Goal: Navigation & Orientation: Understand site structure

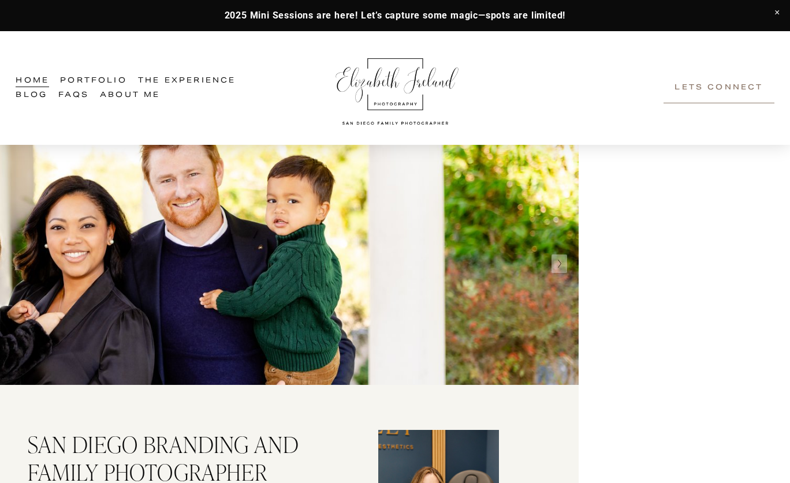
scroll to position [2, 0]
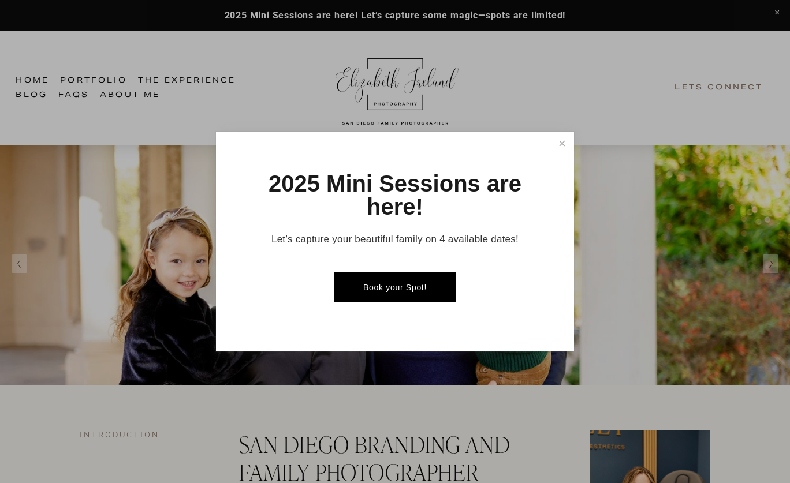
click at [779, 268] on div at bounding box center [395, 241] width 790 height 483
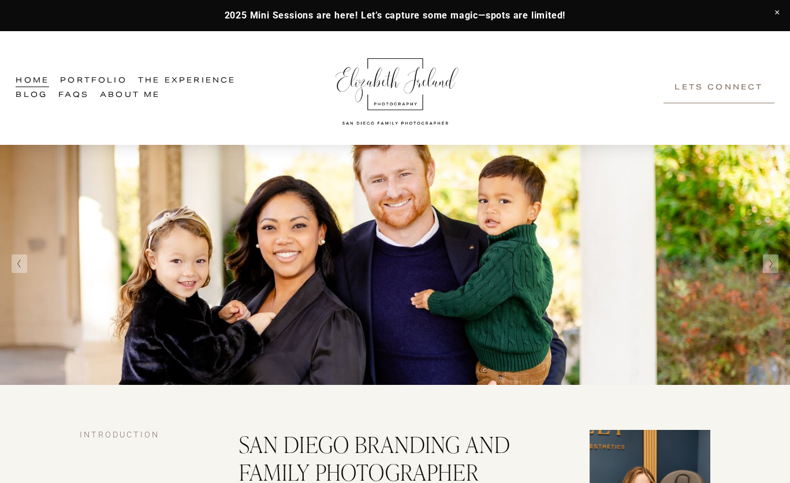
click at [768, 269] on button "Next Slide" at bounding box center [770, 264] width 16 height 18
click at [774, 267] on button "Next Slide" at bounding box center [770, 264] width 16 height 18
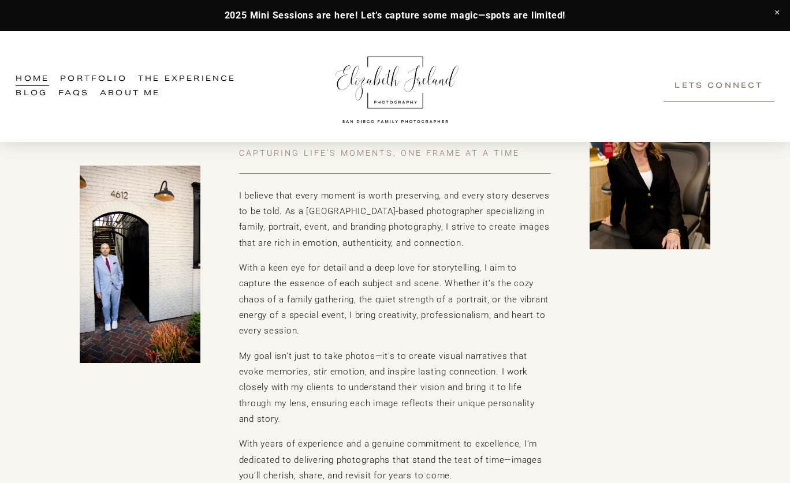
scroll to position [386, 0]
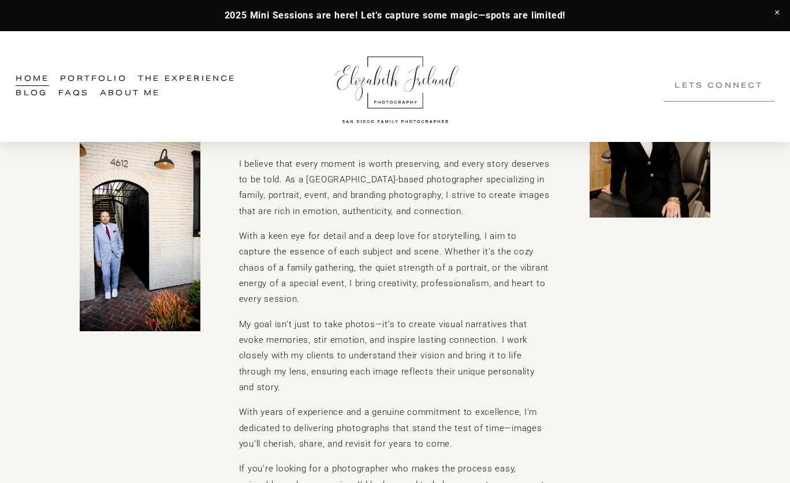
click at [109, 76] on link "Portfolio" at bounding box center [93, 79] width 67 height 14
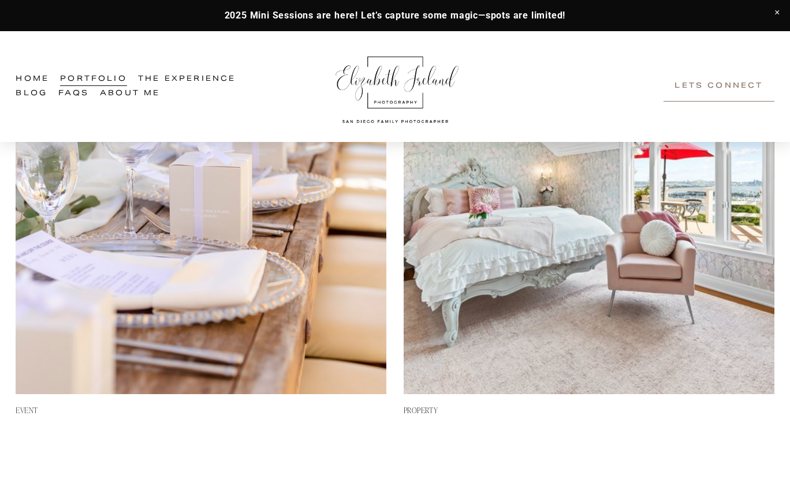
scroll to position [1002, 0]
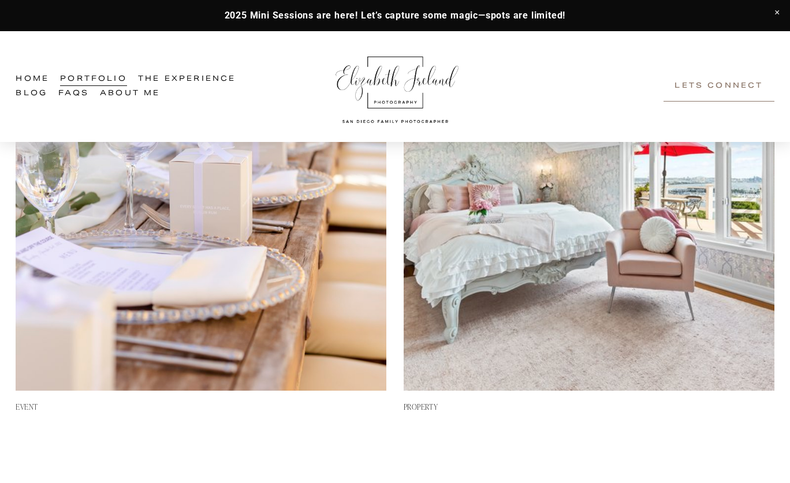
click at [497, 279] on img at bounding box center [588, 206] width 371 height 371
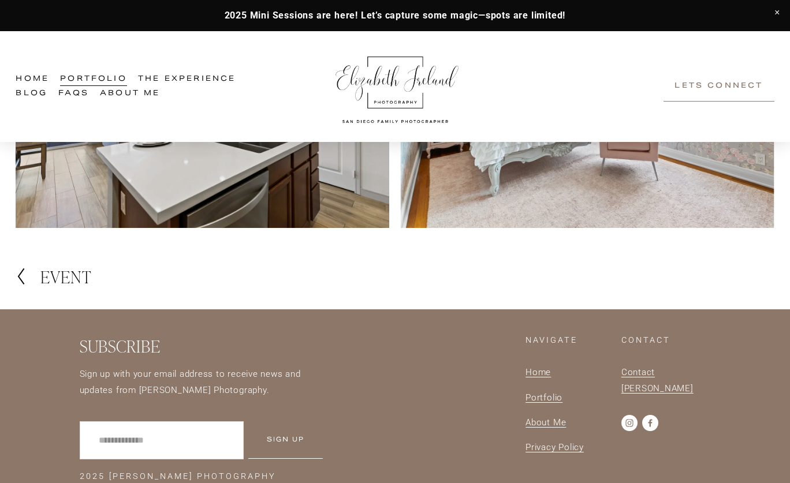
scroll to position [2992, 0]
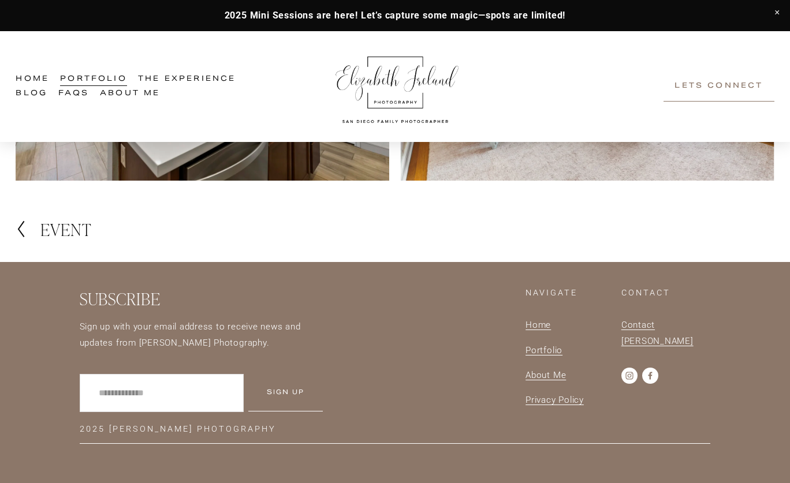
click at [27, 94] on link "Blog" at bounding box center [32, 94] width 32 height 14
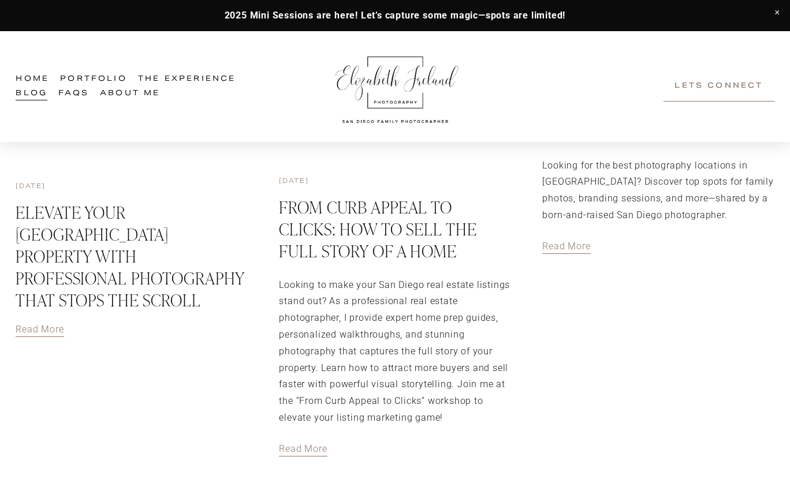
scroll to position [717, 0]
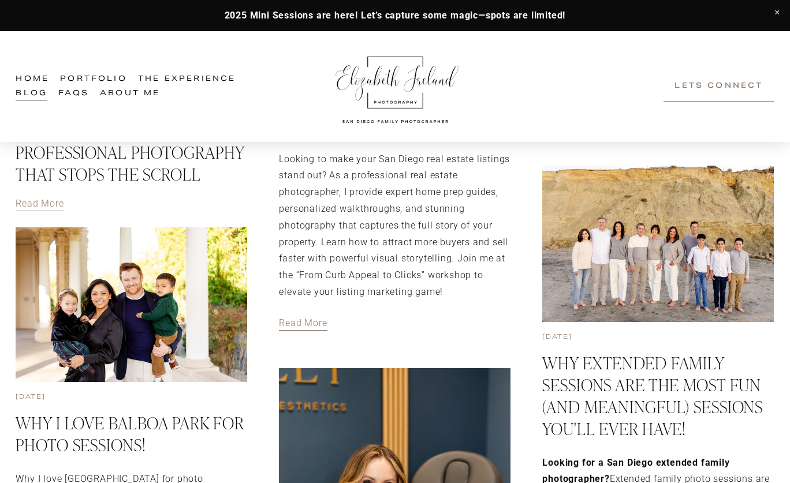
click at [72, 92] on link "FAQs" at bounding box center [73, 94] width 31 height 14
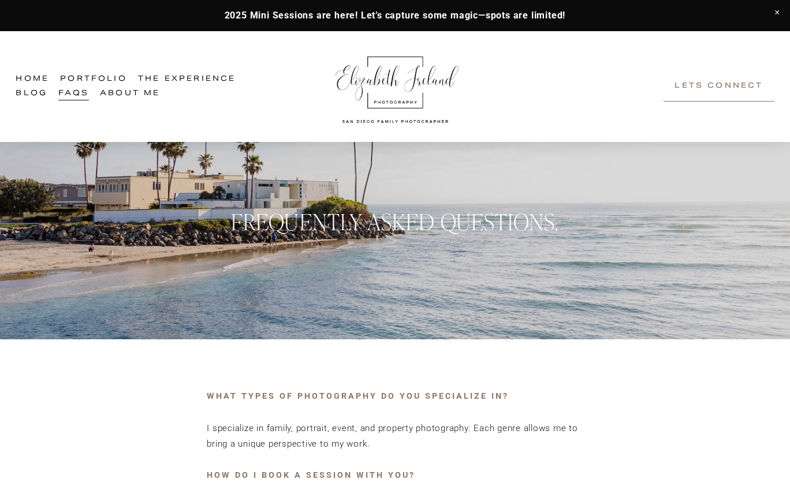
scroll to position [50, 0]
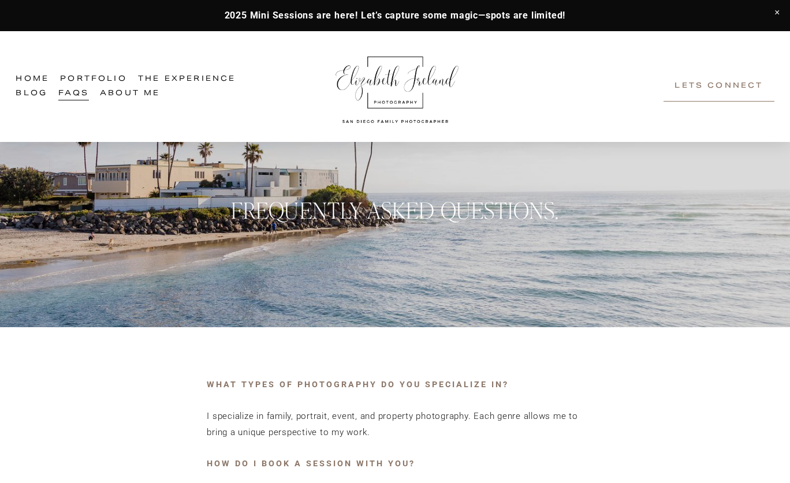
click at [117, 93] on link "About Me" at bounding box center [130, 94] width 60 height 14
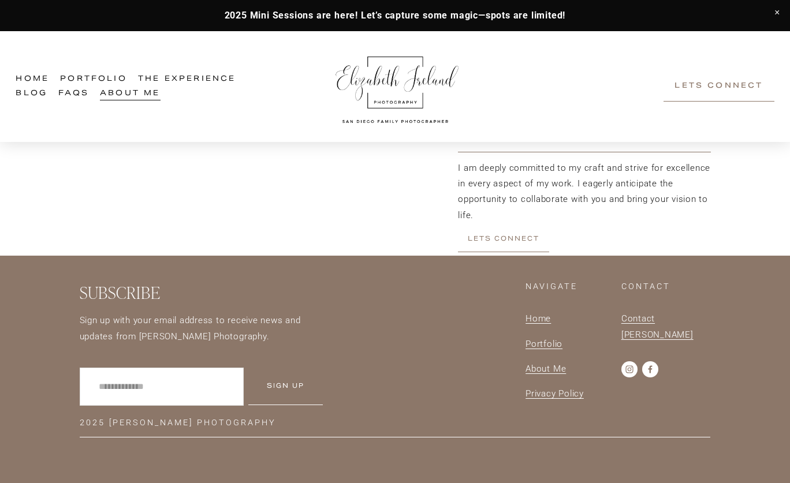
scroll to position [1302, 0]
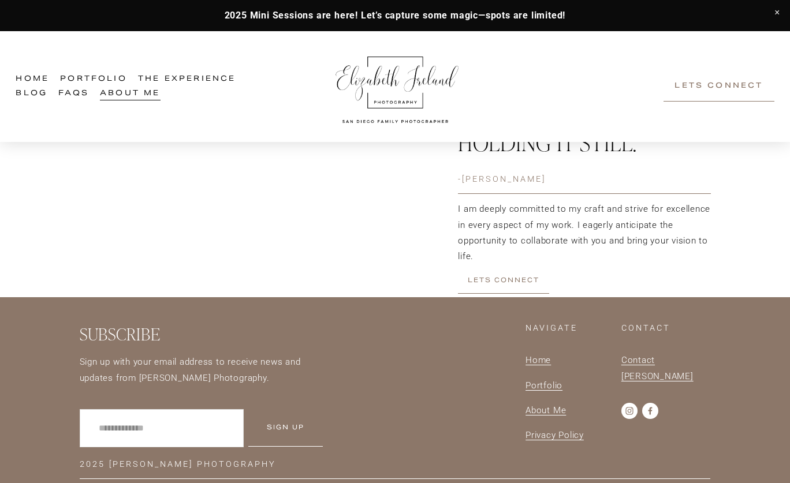
scroll to position [1302, 0]
